Goal: Task Accomplishment & Management: Use online tool/utility

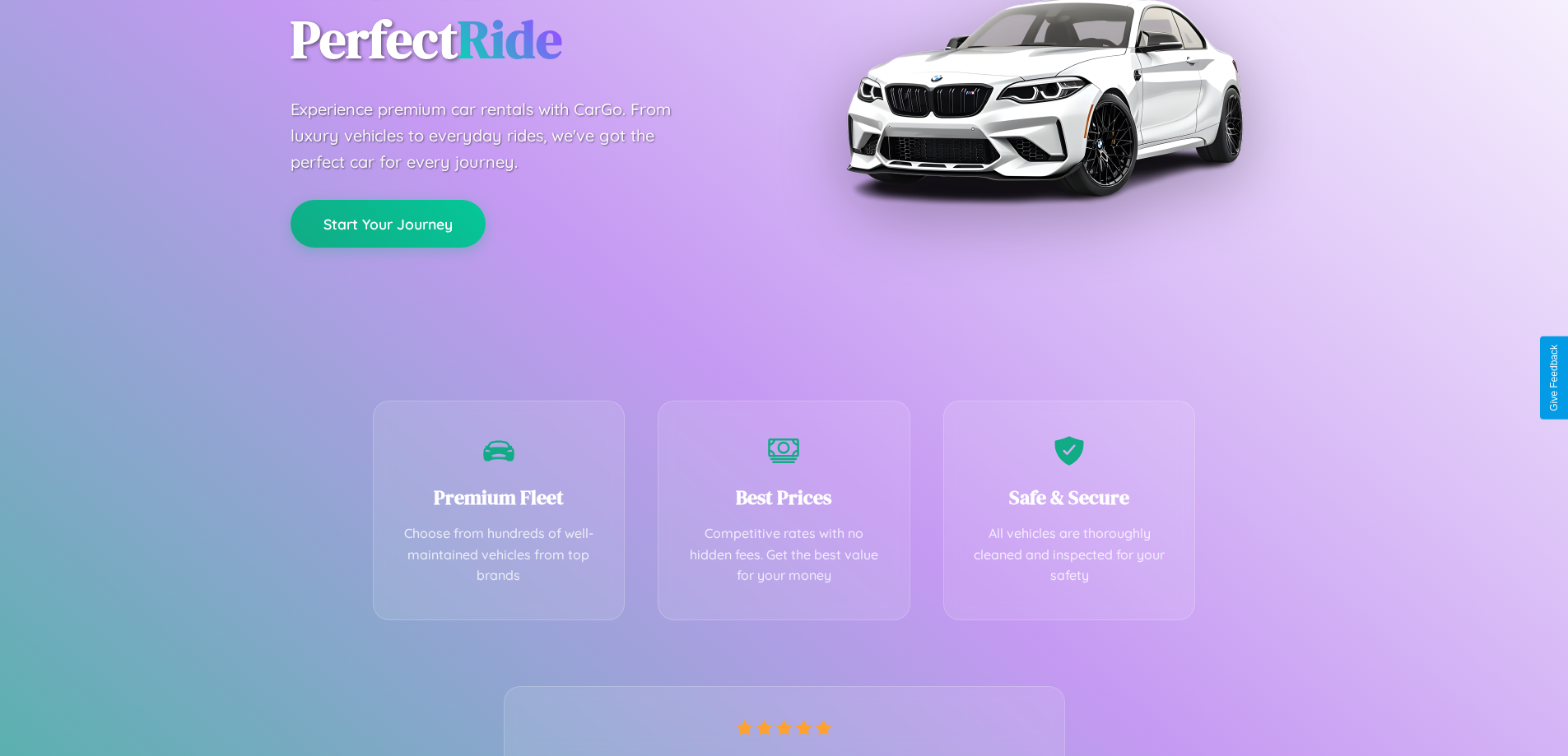
scroll to position [324, 0]
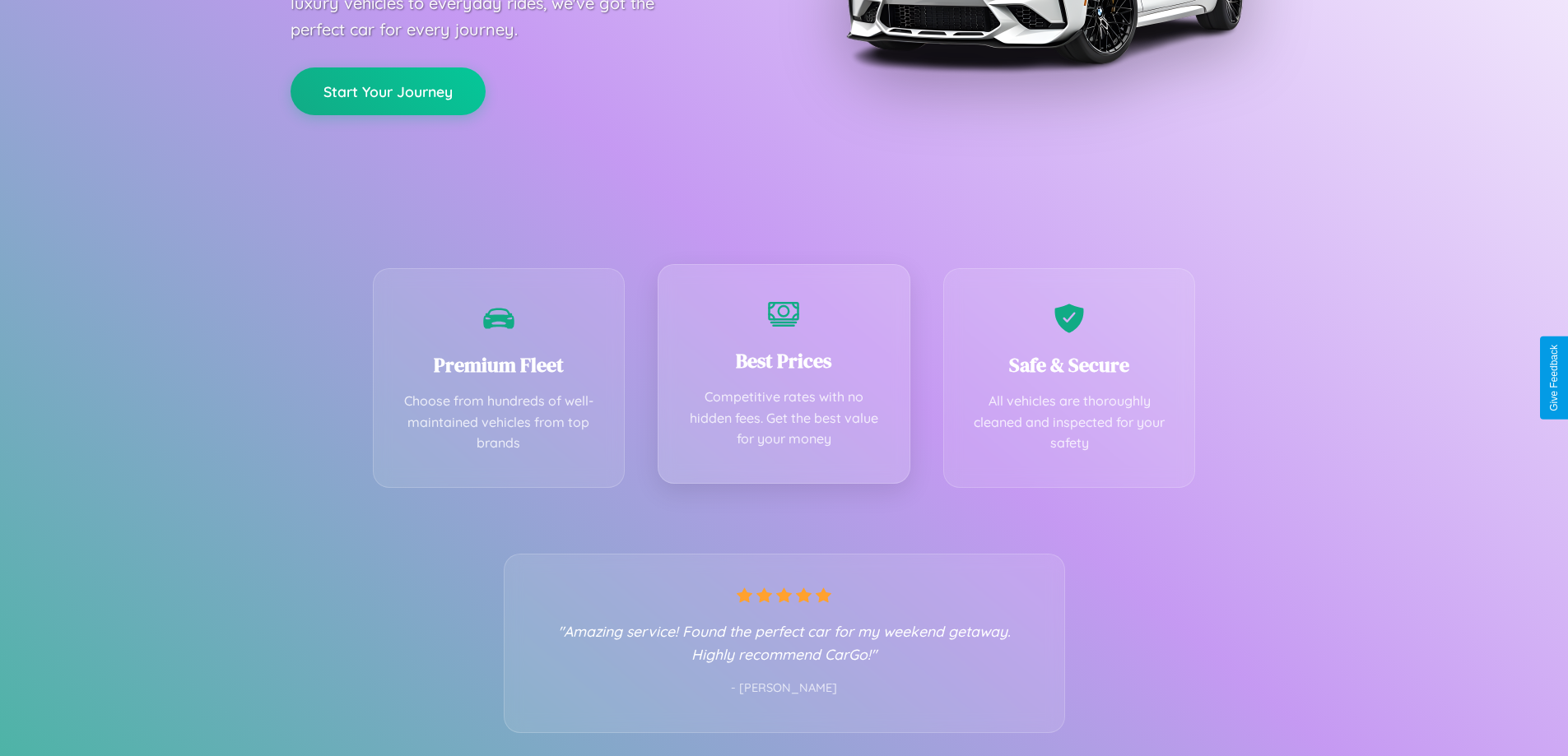
click at [783, 378] on div "Best Prices Competitive rates with no hidden fees. Get the best value for your …" at bounding box center [783, 374] width 252 height 219
click at [388, 90] on button "Start Your Journey" at bounding box center [388, 90] width 196 height 48
click at [388, 89] on button "Start Your Journey" at bounding box center [388, 90] width 196 height 48
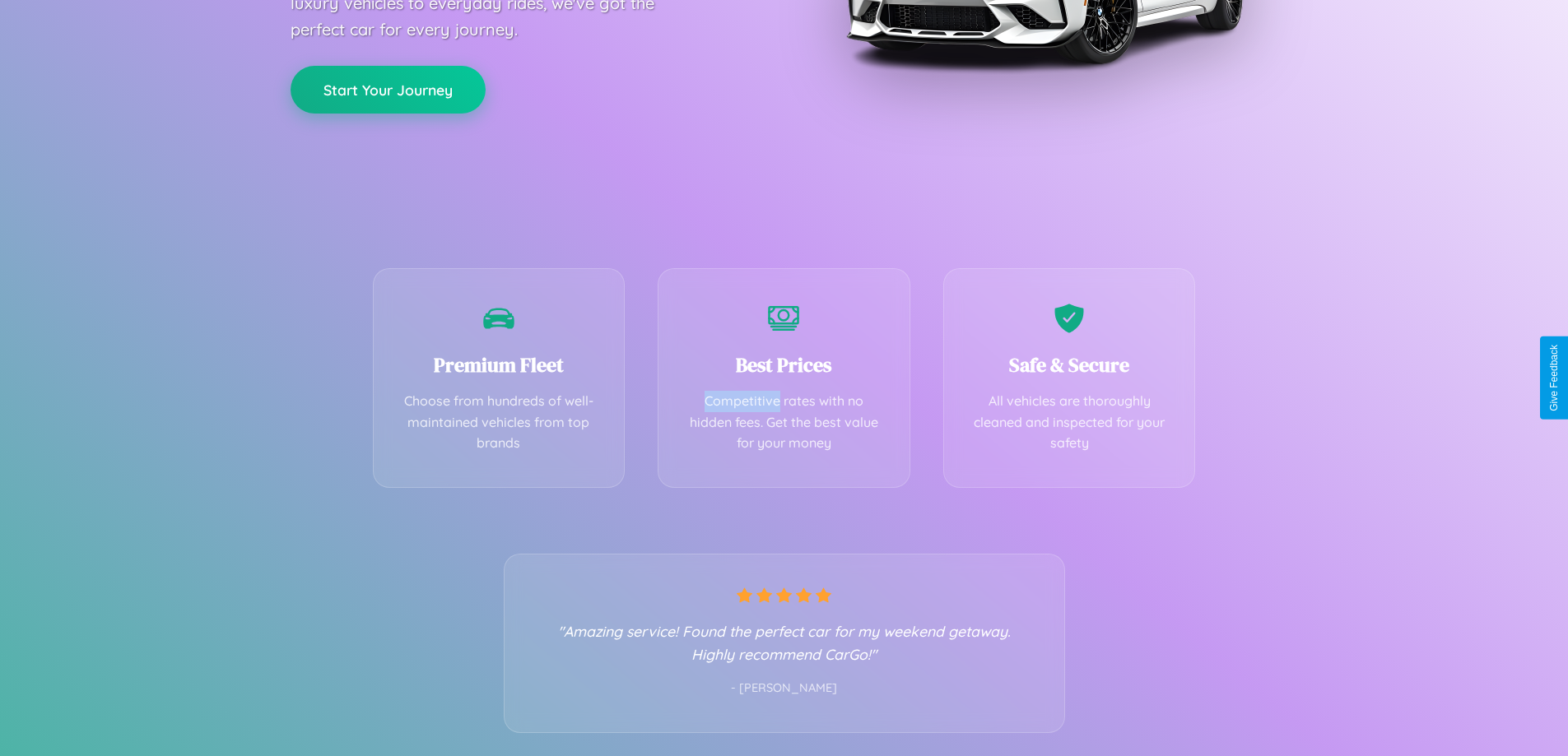
click at [388, 89] on button "Start Your Journey" at bounding box center [388, 90] width 196 height 48
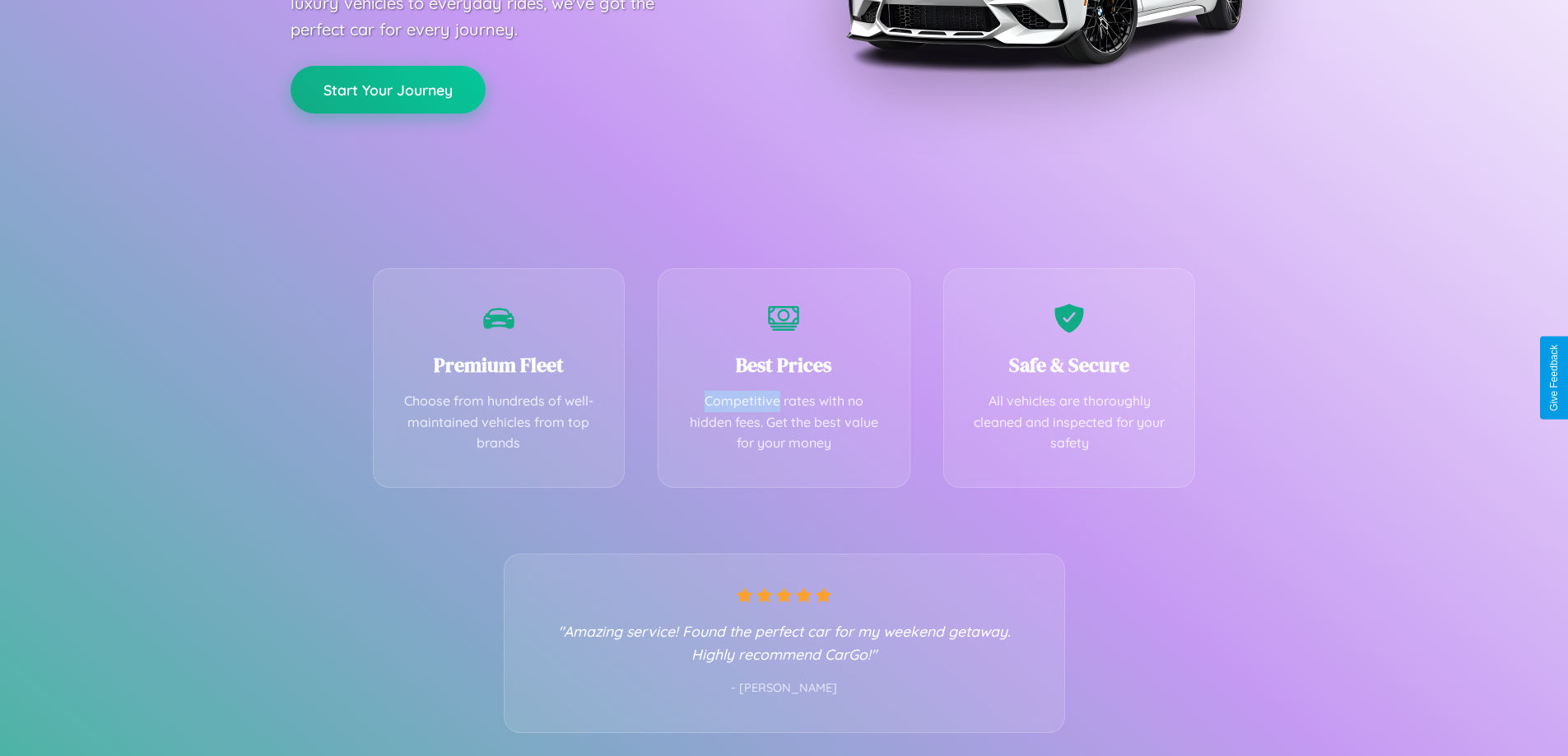
click at [388, 89] on button "Start Your Journey" at bounding box center [388, 90] width 196 height 48
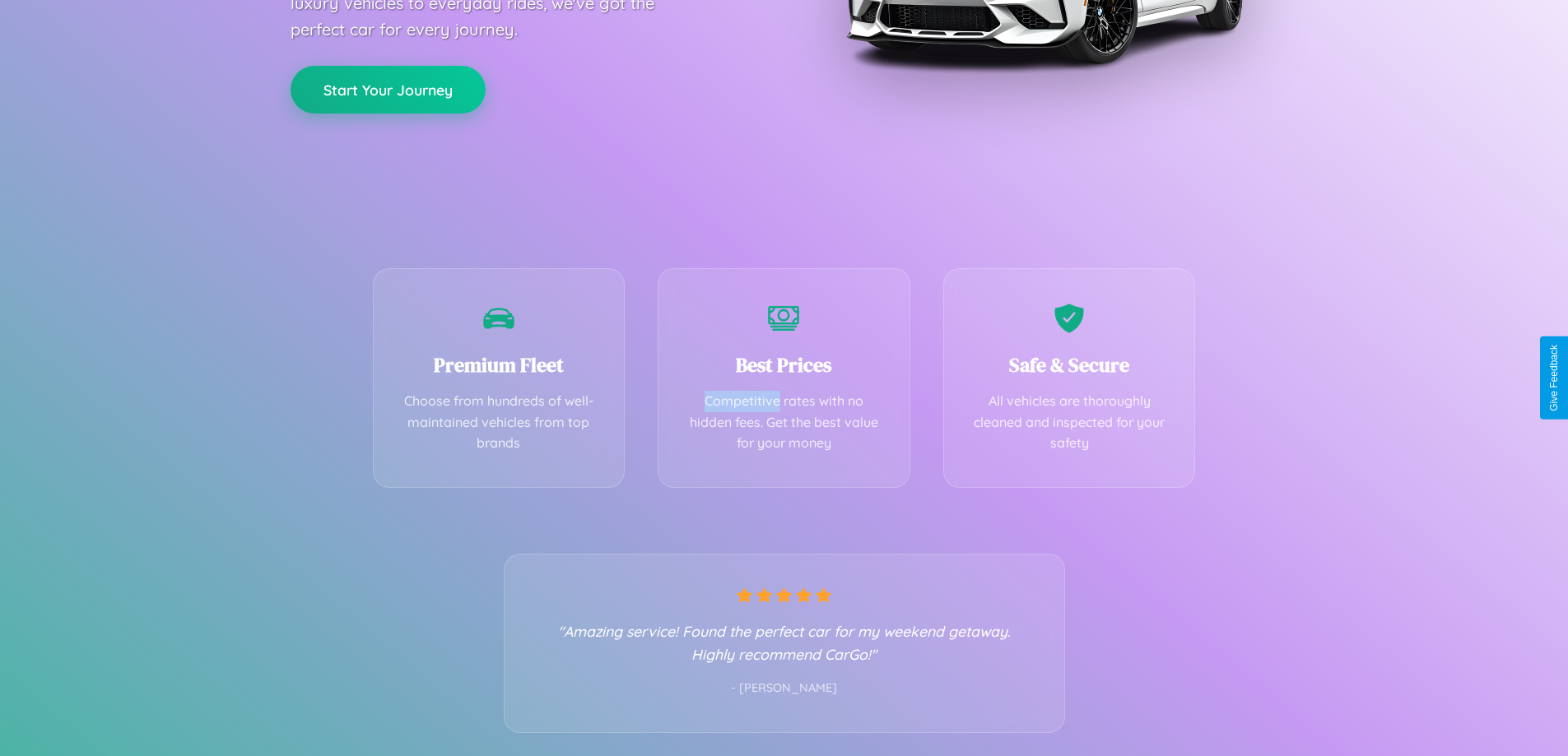
click at [388, 89] on button "Start Your Journey" at bounding box center [388, 90] width 196 height 48
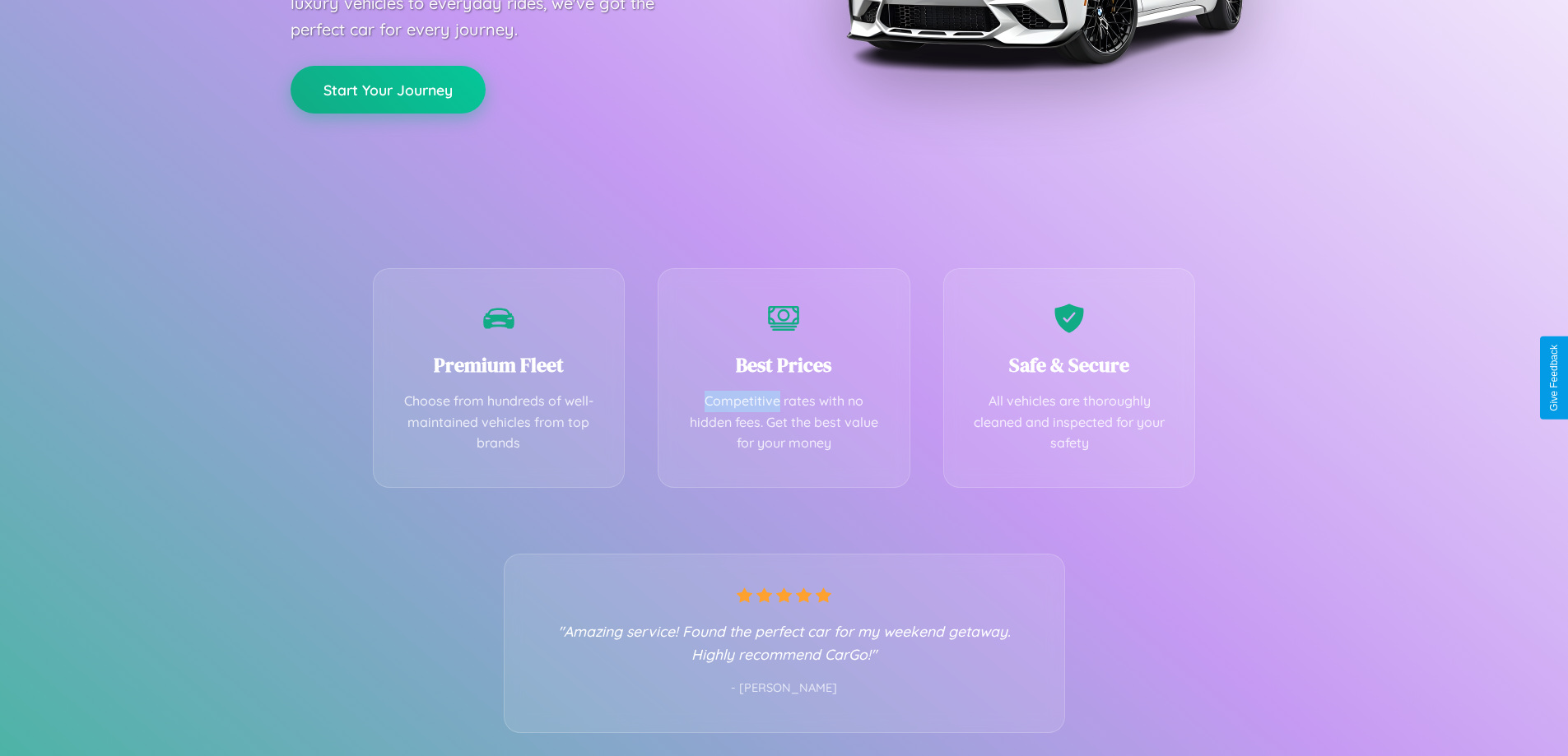
click at [388, 89] on button "Start Your Journey" at bounding box center [388, 90] width 196 height 48
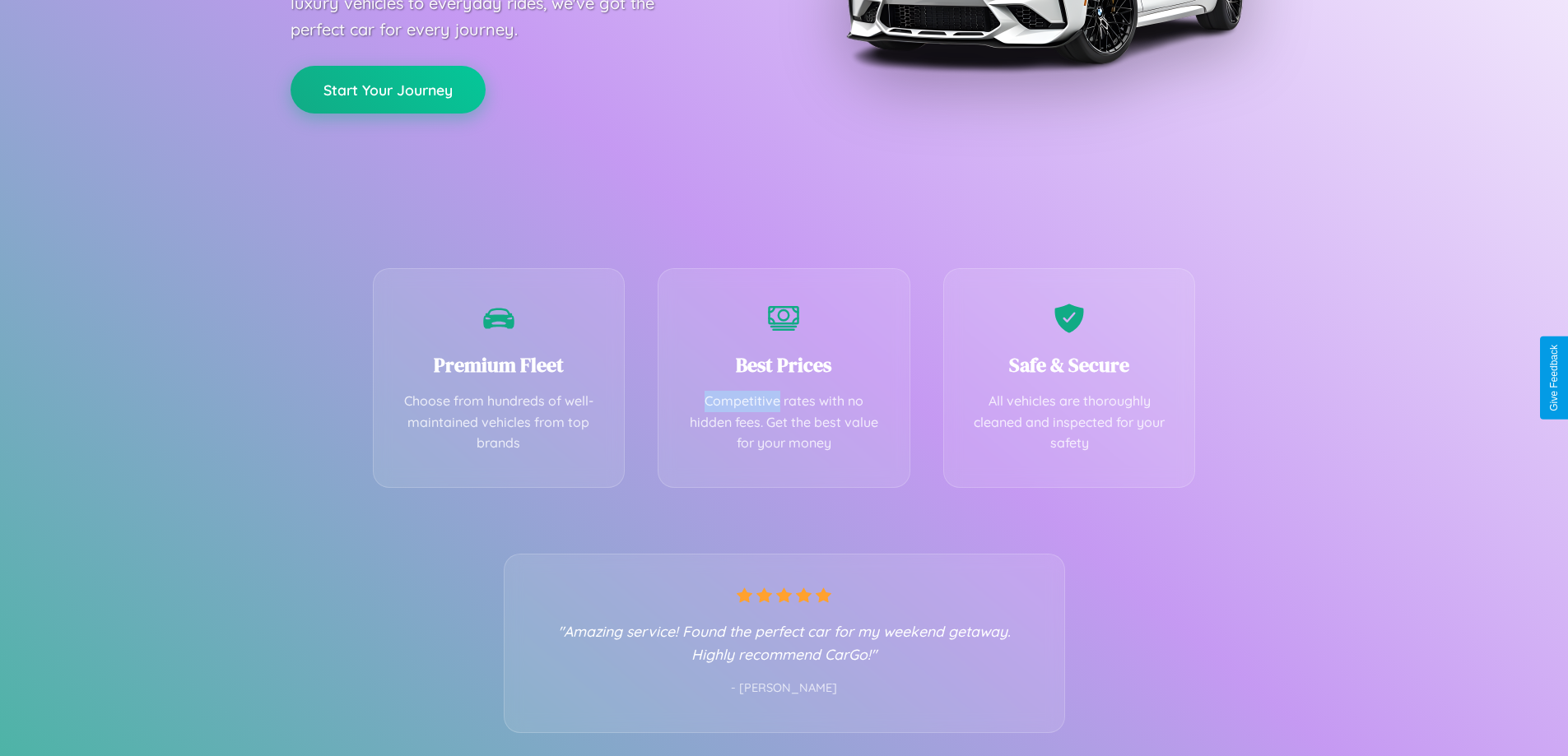
click at [388, 89] on button "Start Your Journey" at bounding box center [388, 90] width 196 height 48
